Goal: Transaction & Acquisition: Purchase product/service

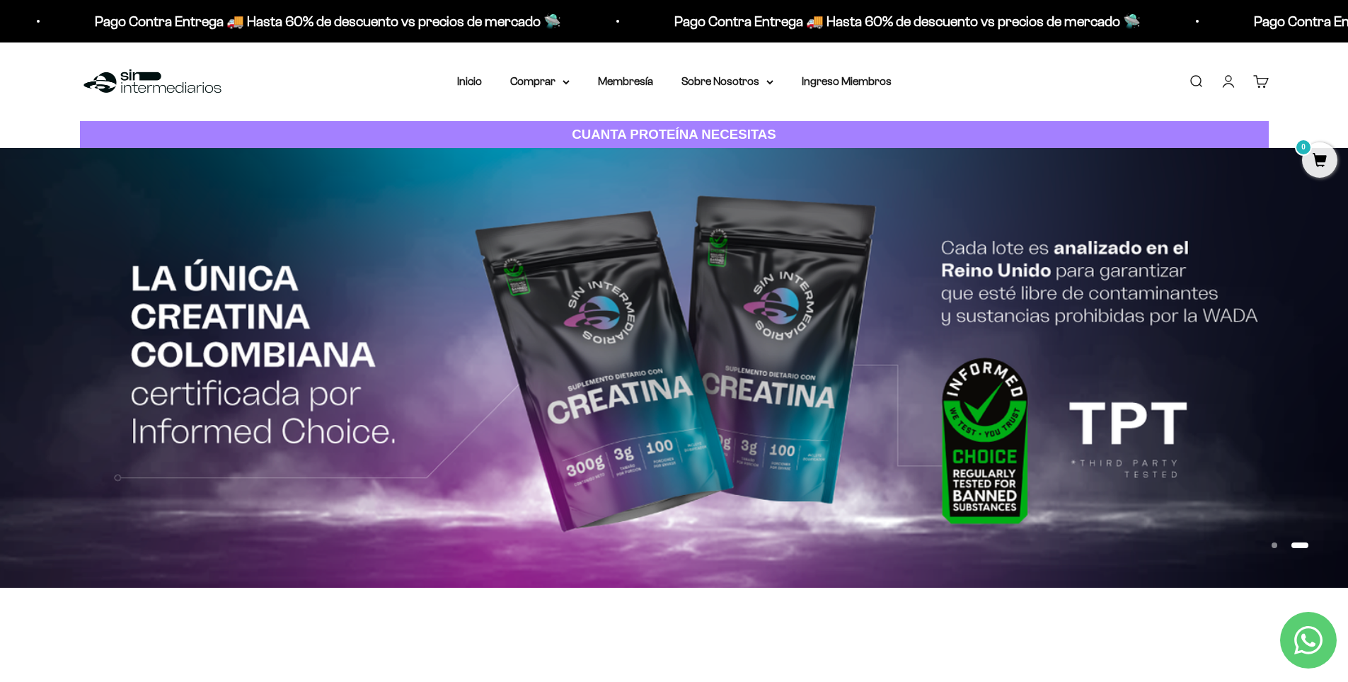
click at [690, 236] on img at bounding box center [674, 367] width 1348 height 439
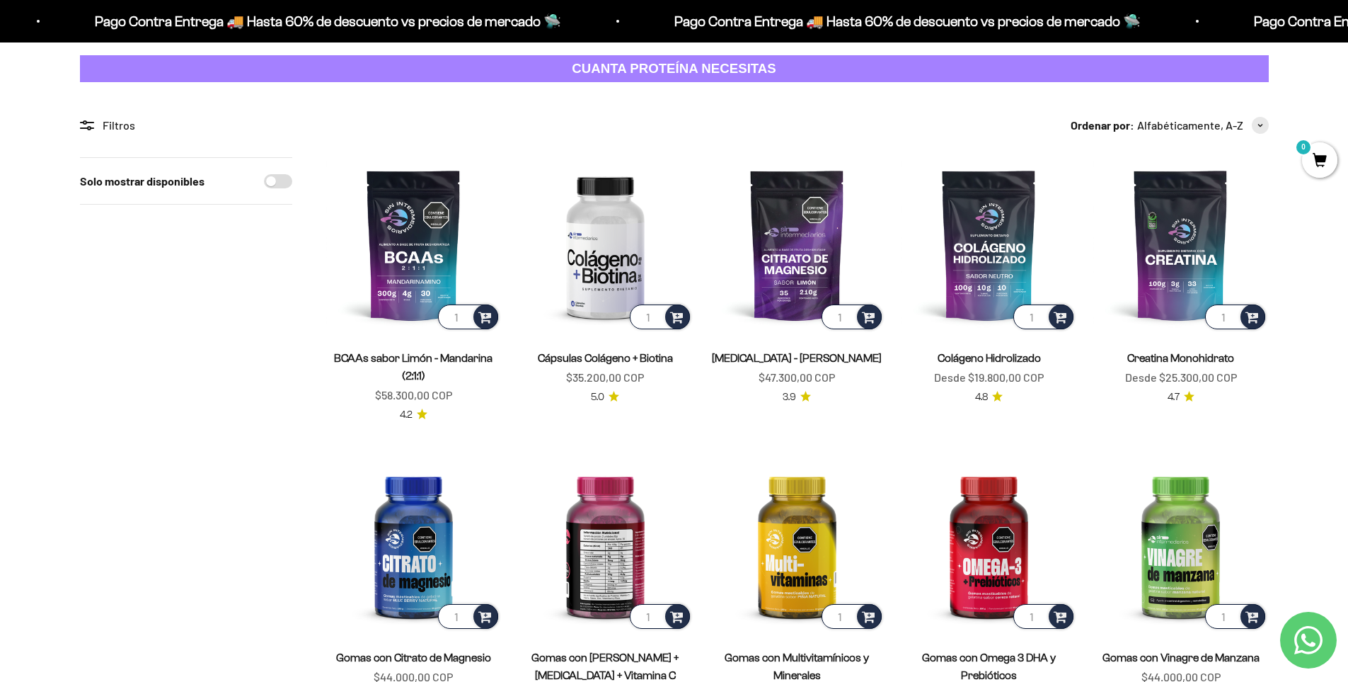
scroll to position [142, 0]
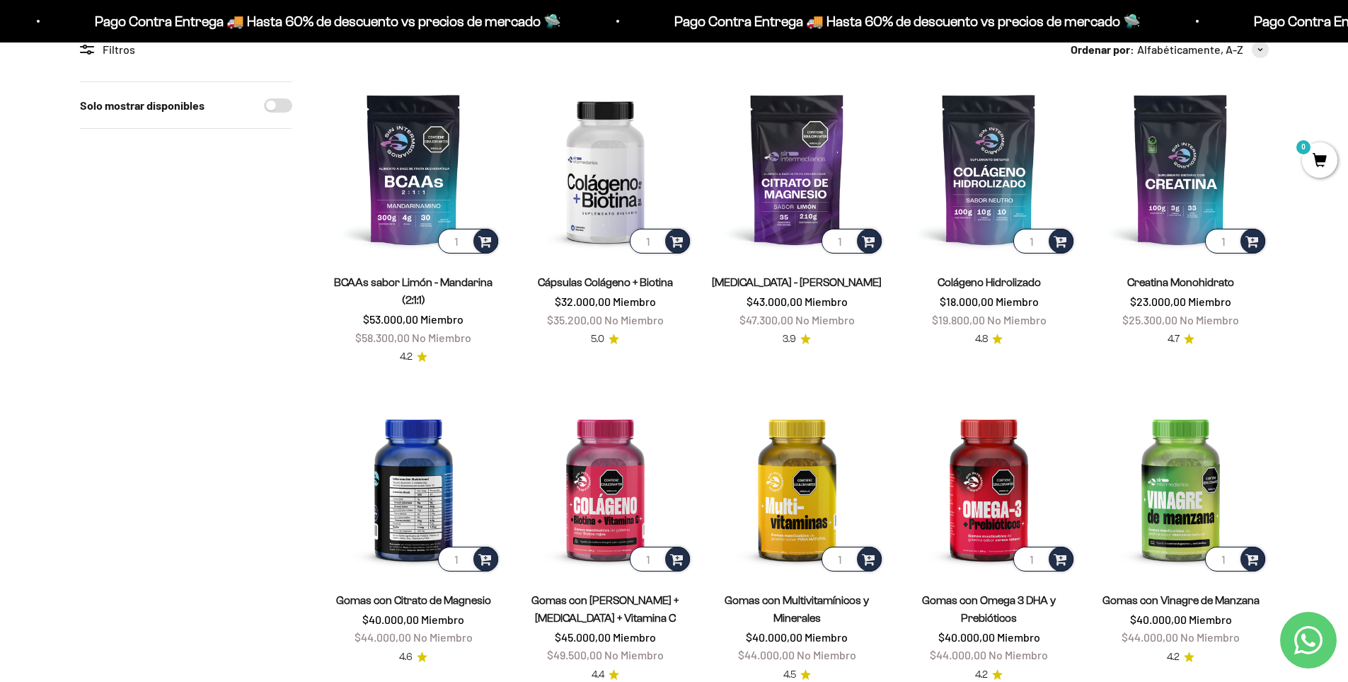
click at [385, 481] on img at bounding box center [413, 486] width 175 height 175
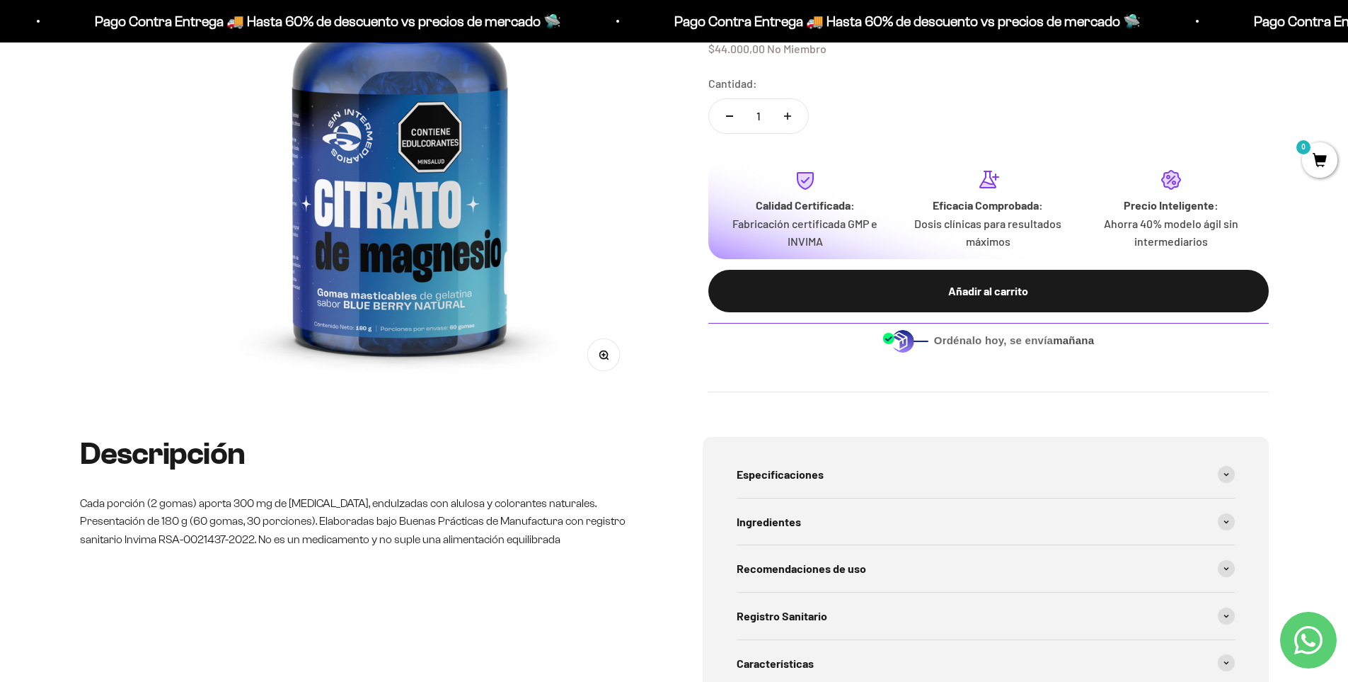
scroll to position [354, 0]
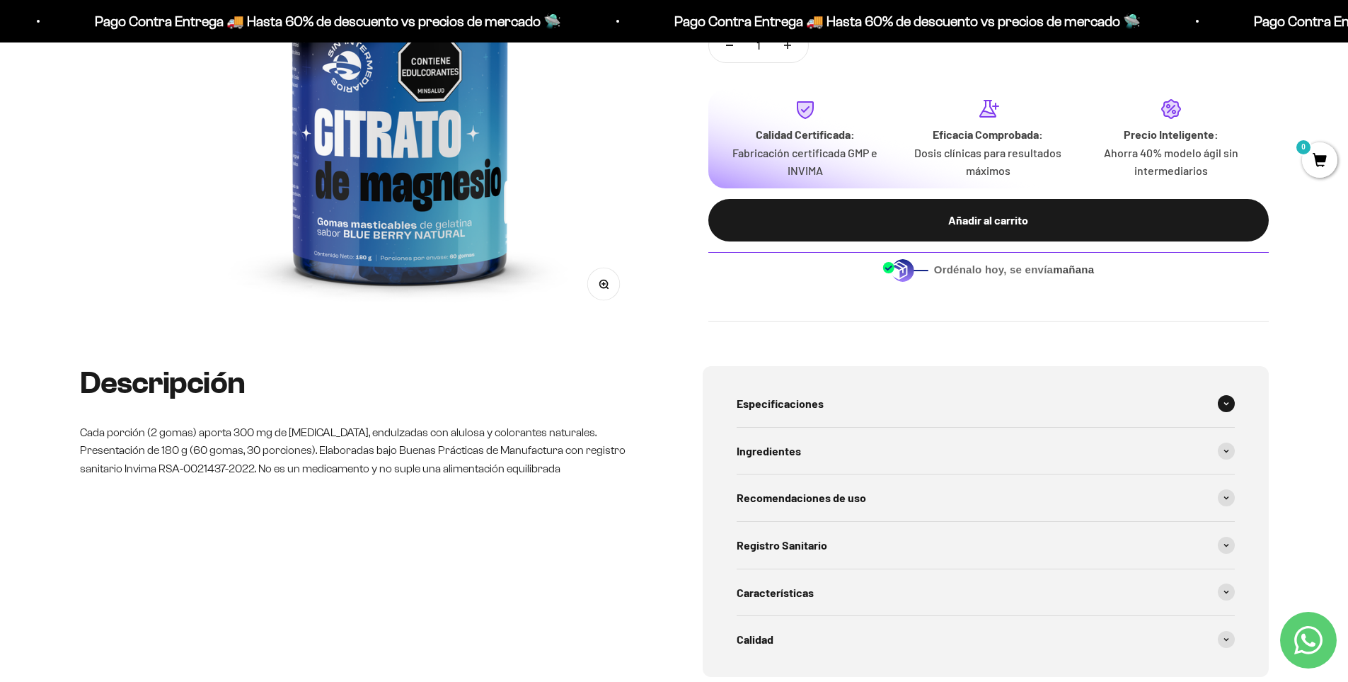
click at [917, 406] on div "Especificaciones" at bounding box center [986, 403] width 498 height 47
